Goal: Task Accomplishment & Management: Complete application form

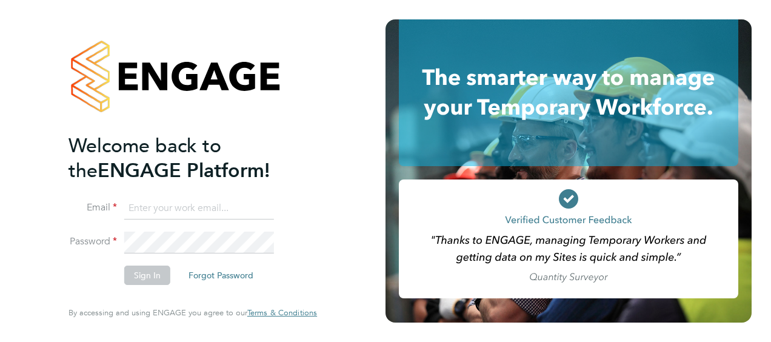
type input "[EMAIL_ADDRESS][PERSON_NAME][DOMAIN_NAME]"
click at [295, 240] on li "Password" at bounding box center [186, 248] width 236 height 33
click at [152, 268] on button "Sign In" at bounding box center [147, 275] width 46 height 19
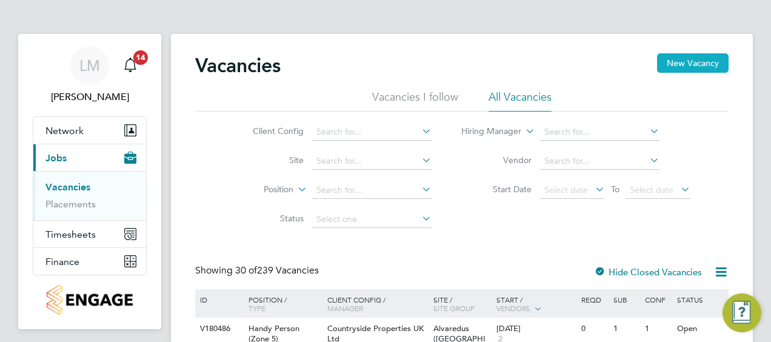
click at [700, 64] on button "New Vacancy" at bounding box center [693, 62] width 72 height 19
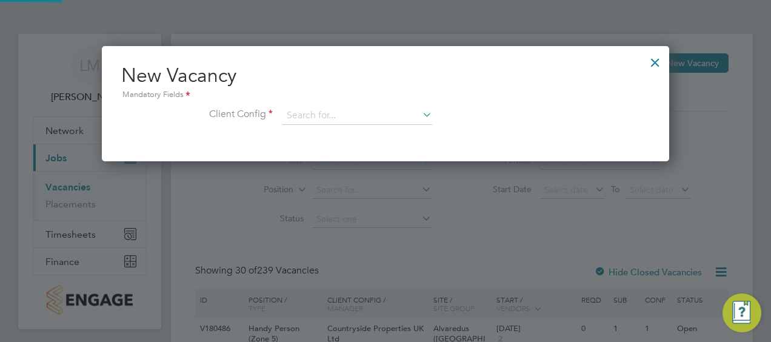
scroll to position [115, 567]
click at [380, 122] on input at bounding box center [357, 116] width 150 height 18
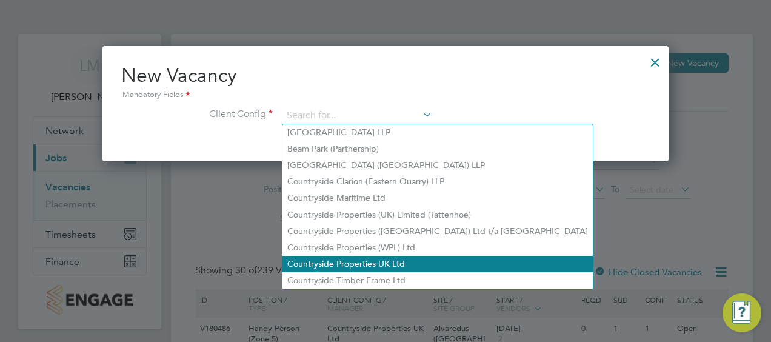
click at [438, 259] on li "Countryside Properties UK Ltd" at bounding box center [437, 264] width 310 height 16
type input "Countryside Properties UK Ltd"
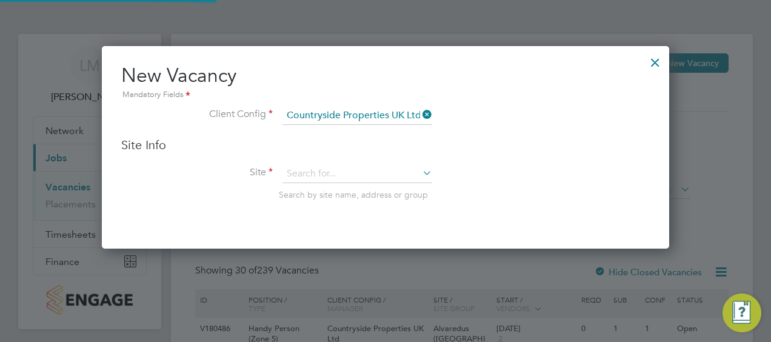
scroll to position [202, 567]
click at [376, 175] on input at bounding box center [357, 174] width 150 height 18
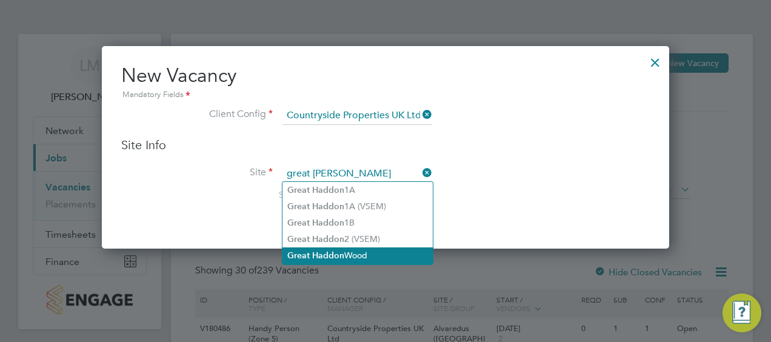
click at [371, 253] on li "Great Haddon Wood" at bounding box center [357, 255] width 150 height 16
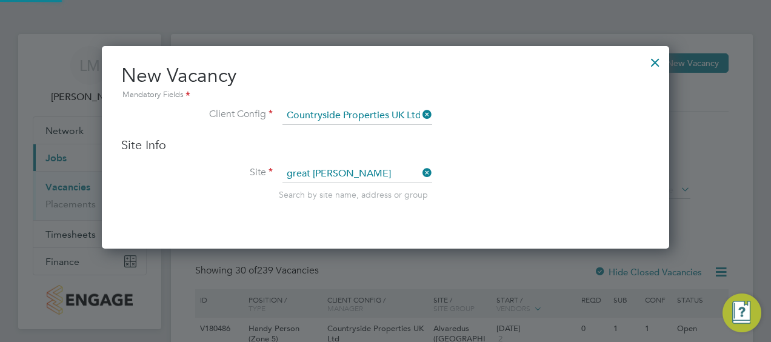
type input "Great Haddon Wood"
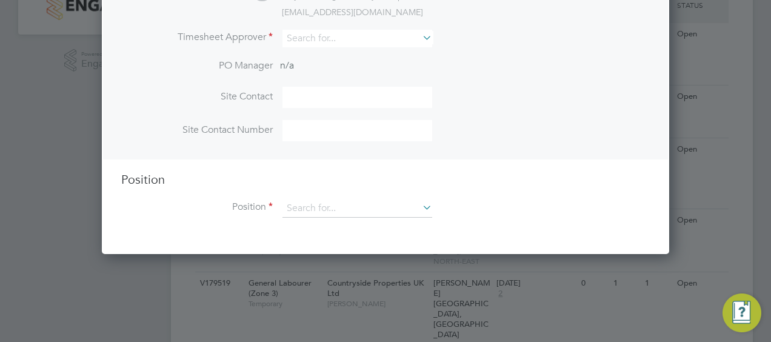
scroll to position [268, 0]
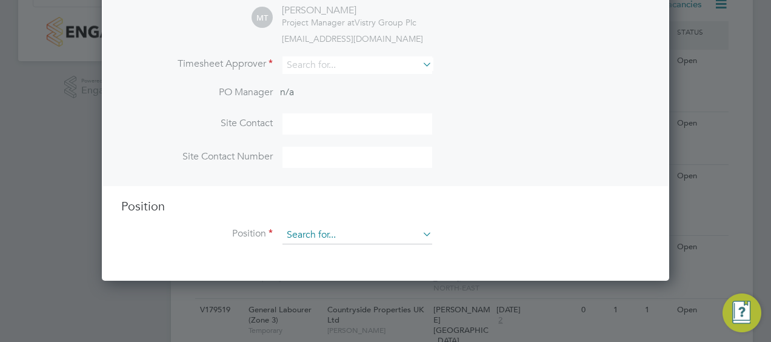
click at [359, 226] on input at bounding box center [357, 235] width 150 height 18
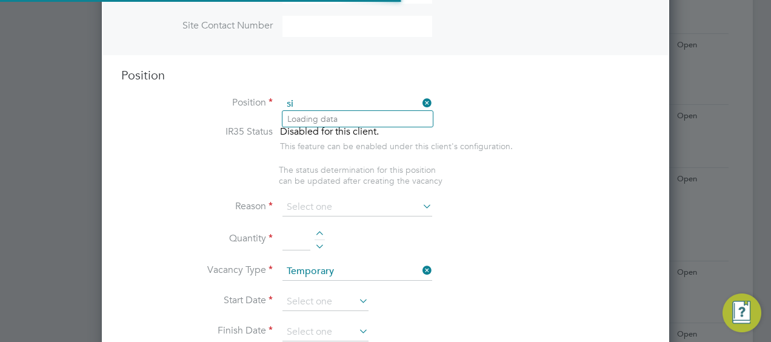
scroll to position [1682, 567]
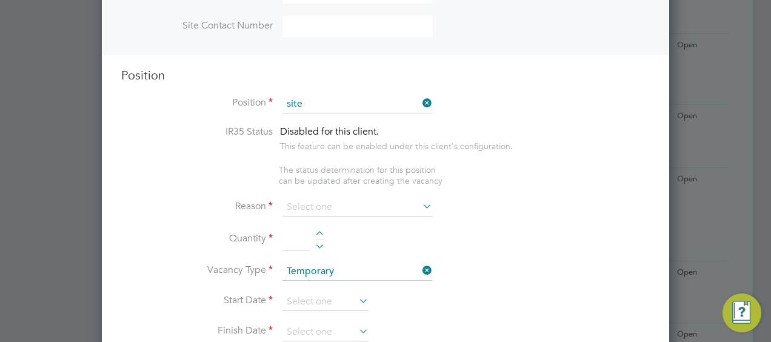
click at [364, 155] on li "Site Manager" at bounding box center [357, 152] width 150 height 16
type input "Site Manager"
type textarea "• Ensures that works are carried out in accordance with the contract informatio…"
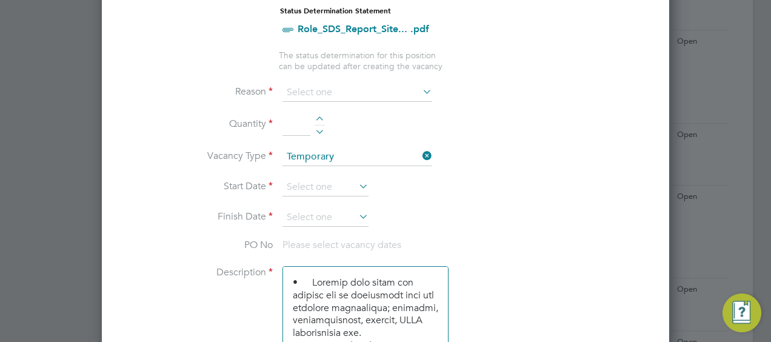
scroll to position [535, 0]
click at [348, 92] on input at bounding box center [357, 94] width 150 height 18
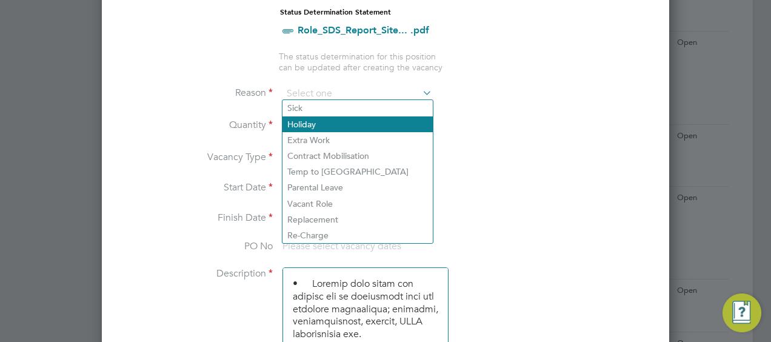
click at [343, 122] on li "Holiday" at bounding box center [357, 124] width 150 height 16
type input "Holiday"
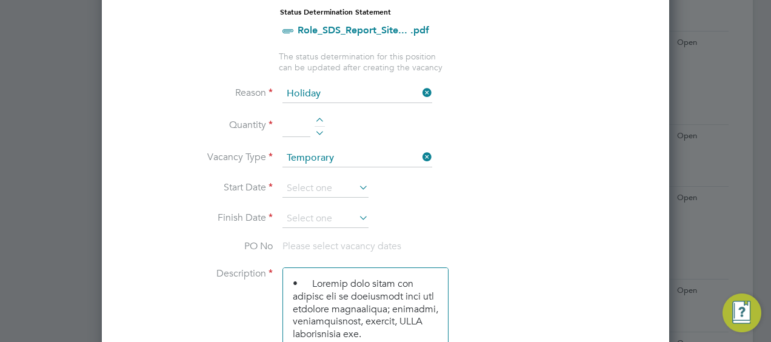
click at [318, 118] on div at bounding box center [320, 122] width 10 height 8
type input "1"
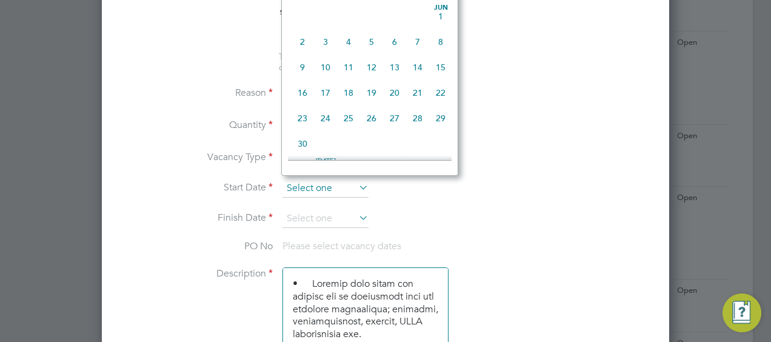
click at [319, 188] on input at bounding box center [325, 188] width 86 height 18
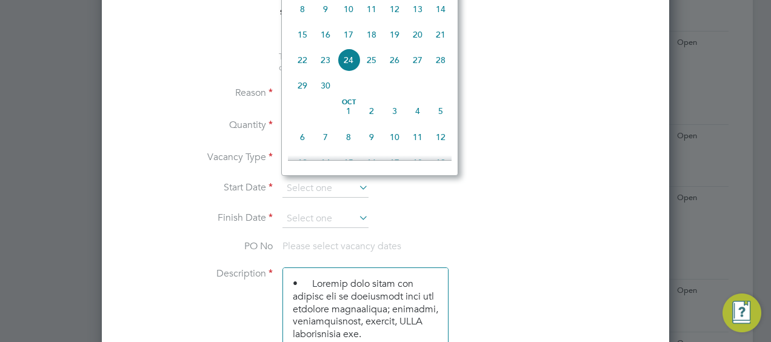
click at [348, 70] on span "24" at bounding box center [348, 59] width 23 height 23
type input "24 Sep 2025"
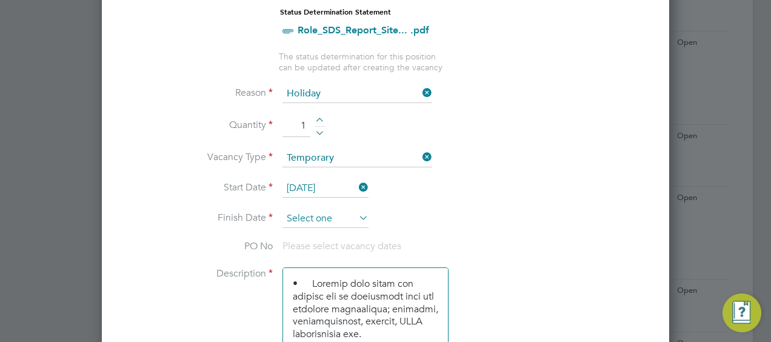
click at [343, 212] on input at bounding box center [325, 219] width 86 height 18
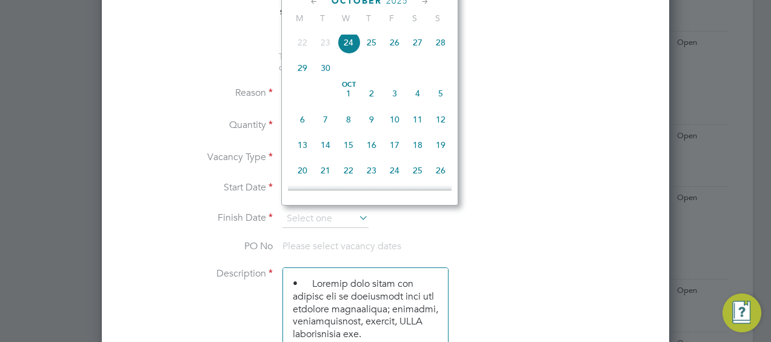
scroll to position [484, 0]
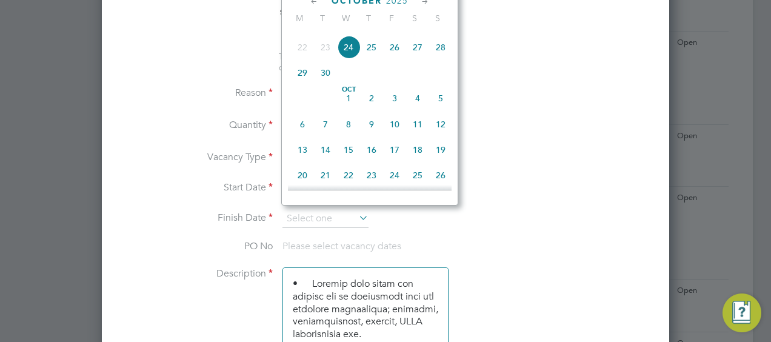
drag, startPoint x: 349, startPoint y: 129, endPoint x: 401, endPoint y: 153, distance: 57.8
click at [401, 153] on div "Oct 1 2 3 4 5 6 7 8 9 10 11 12 13 14 15 16 17 18 19 20 21 22 23 24 25 26 27 28 …" at bounding box center [377, 151] width 179 height 128
click at [391, 130] on span "10" at bounding box center [394, 124] width 23 height 23
type input "10 Oct 2025"
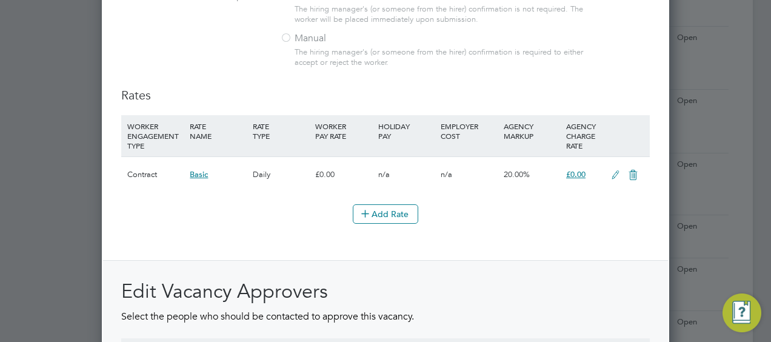
scroll to position [1321, 0]
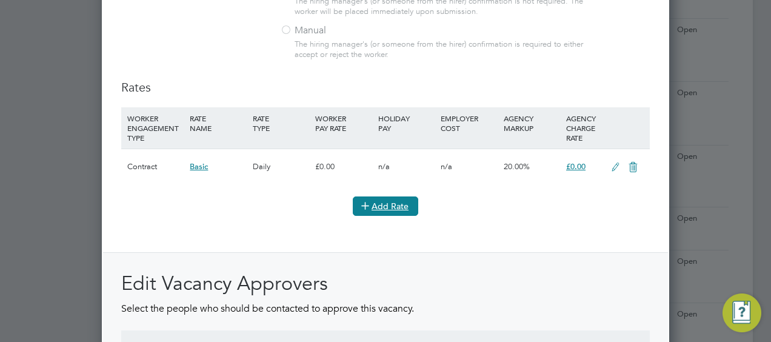
click at [394, 196] on button "Add Rate" at bounding box center [385, 205] width 65 height 19
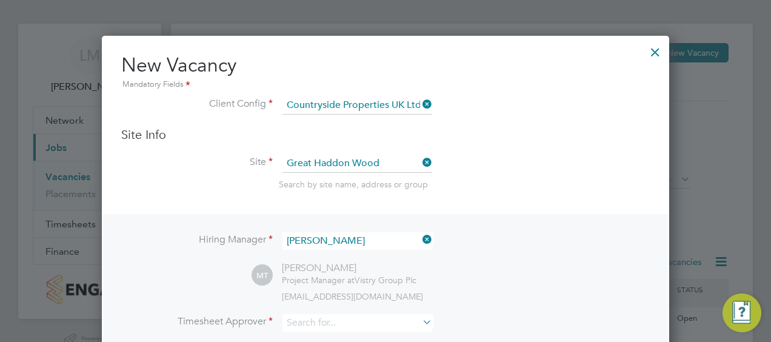
scroll to position [0, 0]
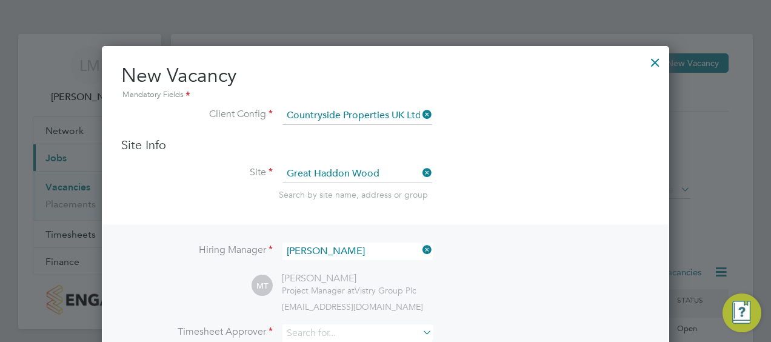
click at [659, 67] on div at bounding box center [655, 59] width 22 height 22
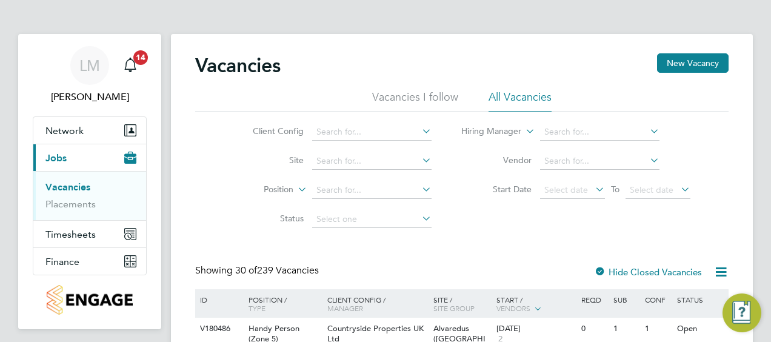
click at [419, 76] on div "Vacancies New Vacancy" at bounding box center [461, 71] width 533 height 36
